Goal: Task Accomplishment & Management: Use online tool/utility

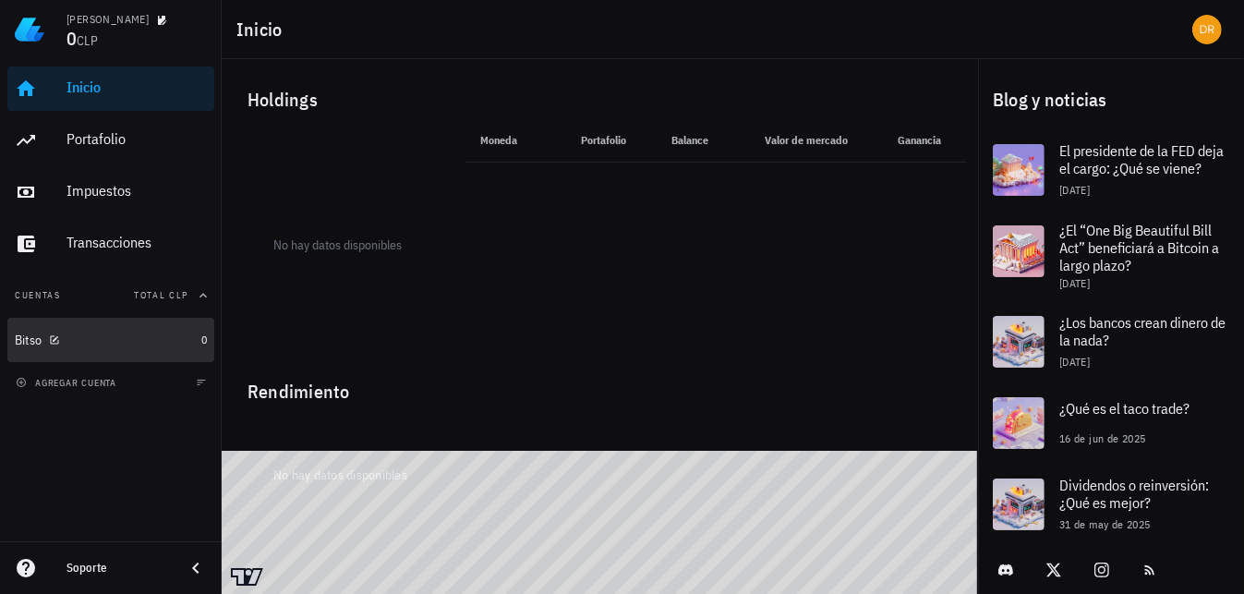
click at [158, 337] on div "Bitso" at bounding box center [104, 341] width 179 height 18
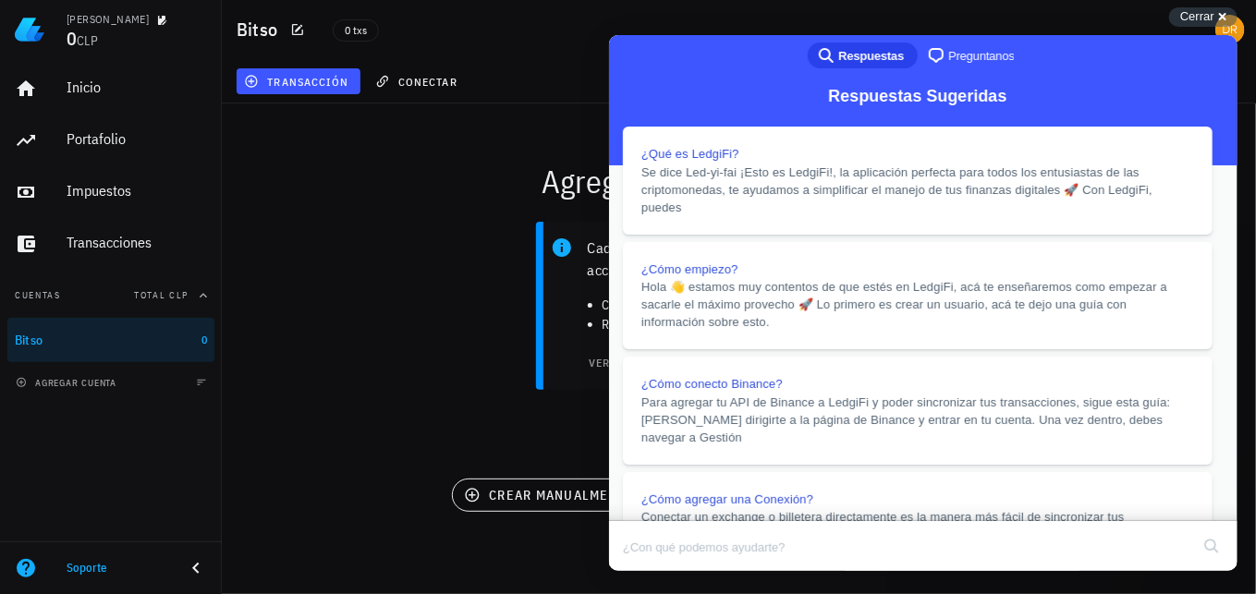
click at [642, 571] on button "Close" at bounding box center [625, 583] width 33 height 24
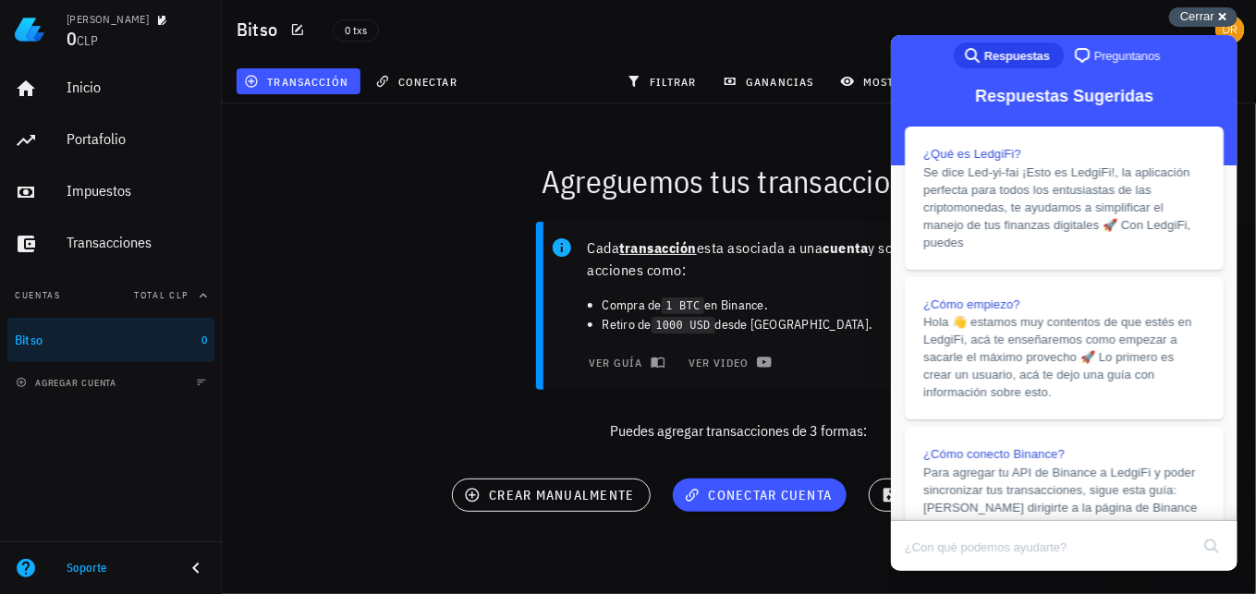
click at [1206, 18] on span "Cerrar" at bounding box center [1197, 16] width 34 height 14
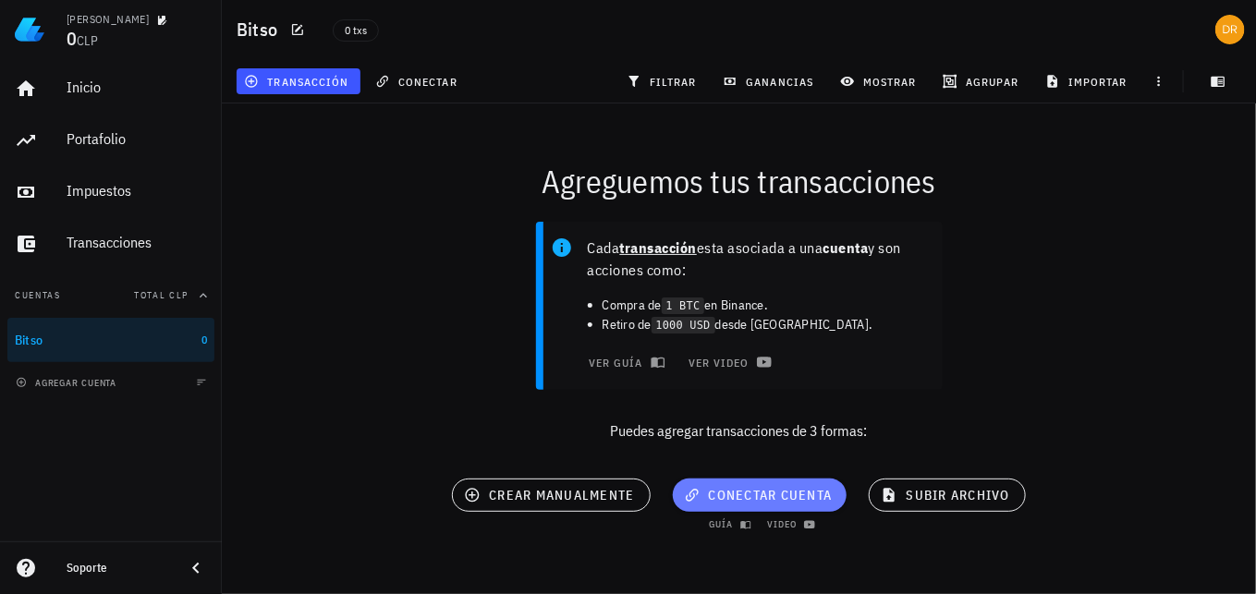
click at [795, 498] on span "conectar cuenta" at bounding box center [759, 495] width 145 height 17
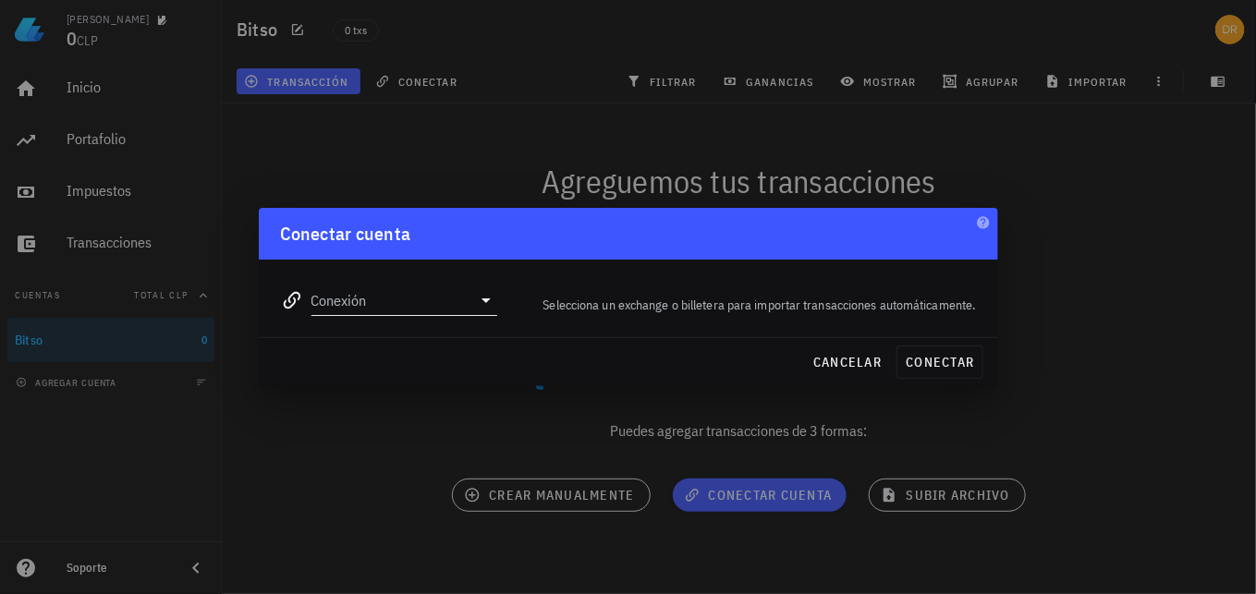
click at [458, 300] on input "Conexión" at bounding box center [391, 300] width 161 height 30
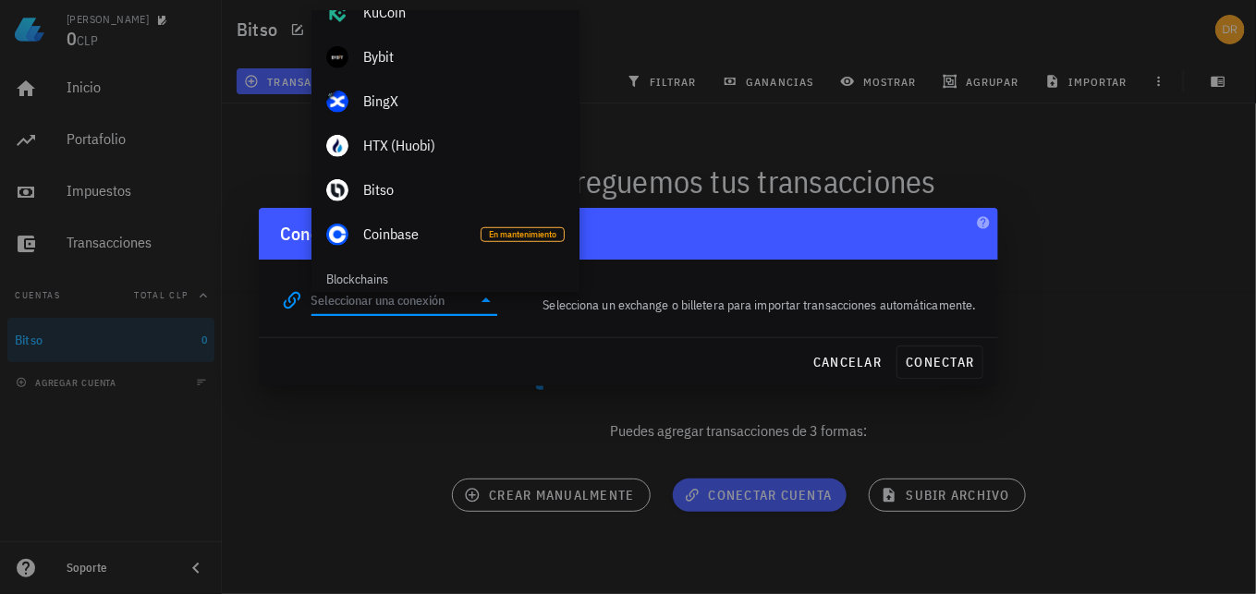
scroll to position [394, 0]
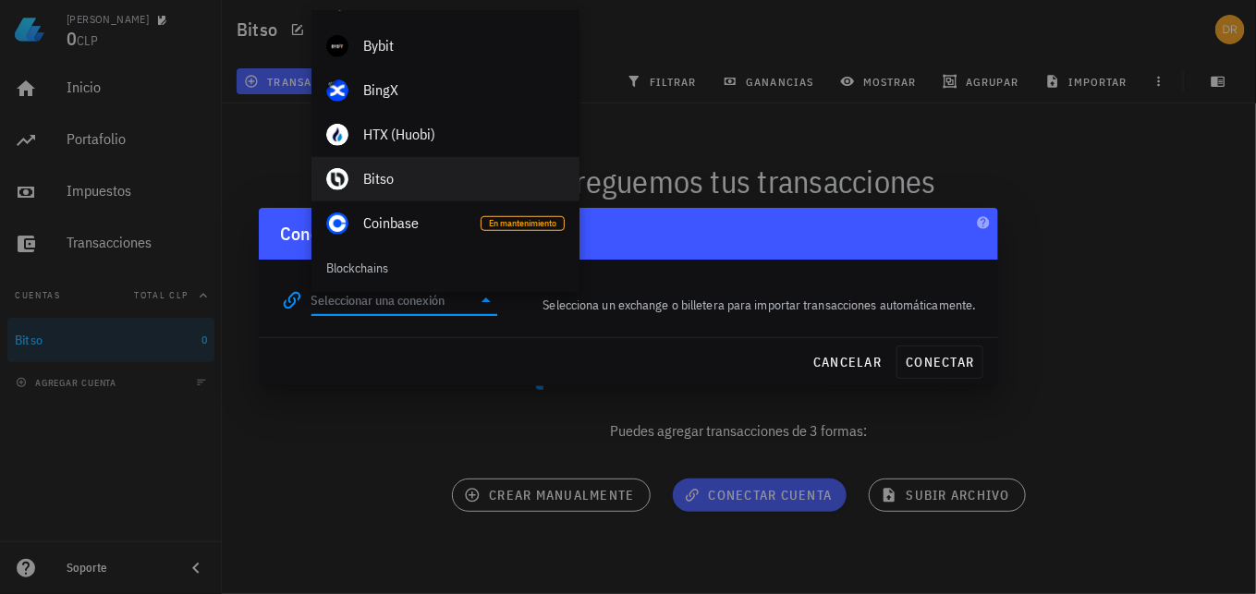
click at [440, 187] on div "Bitso" at bounding box center [463, 179] width 201 height 18
type input "Bitso"
